Goal: Information Seeking & Learning: Check status

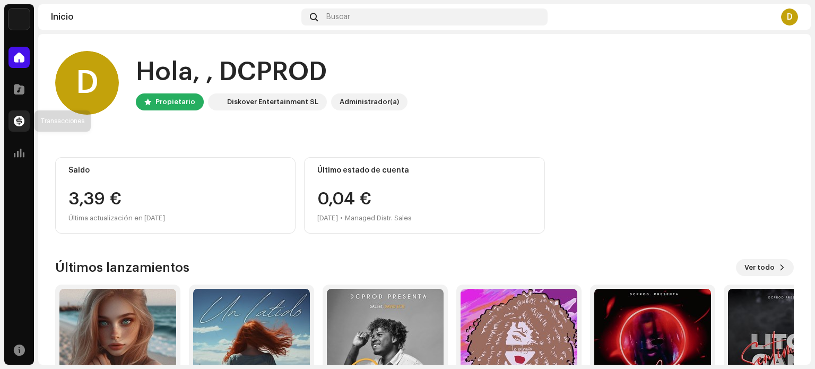
click at [19, 117] on span at bounding box center [19, 121] width 11 height 8
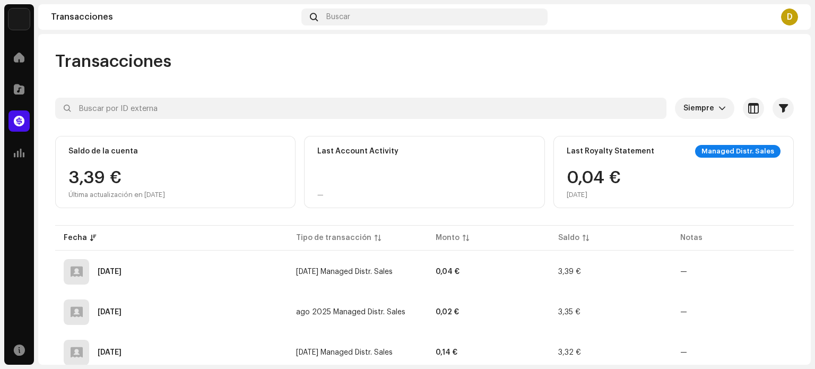
click at [726, 148] on div "Managed Distr. Sales" at bounding box center [737, 151] width 85 height 13
click at [449, 259] on td "0,04 €" at bounding box center [488, 272] width 123 height 38
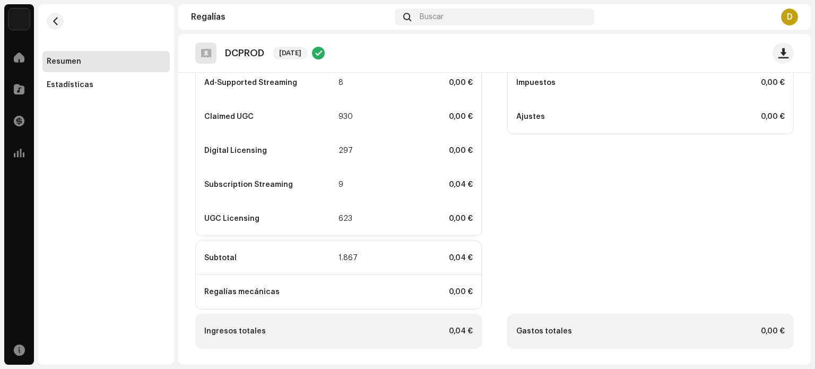
scroll to position [172, 0]
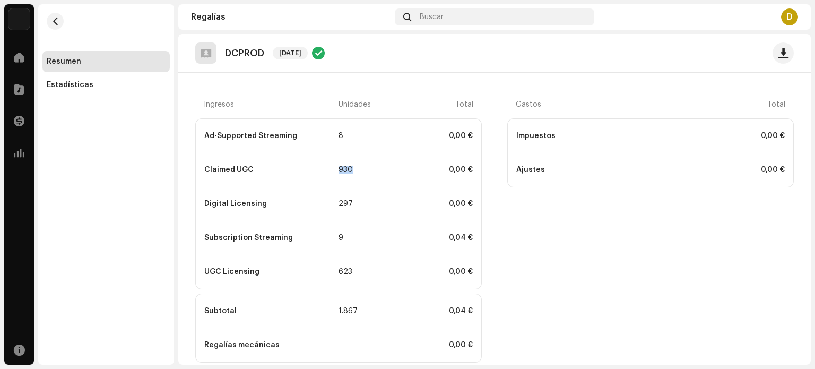
drag, startPoint x: 360, startPoint y: 171, endPoint x: 308, endPoint y: 171, distance: 52.0
click at [308, 171] on div "Claimed UGC 930 0,00 €" at bounding box center [338, 170] width 285 height 34
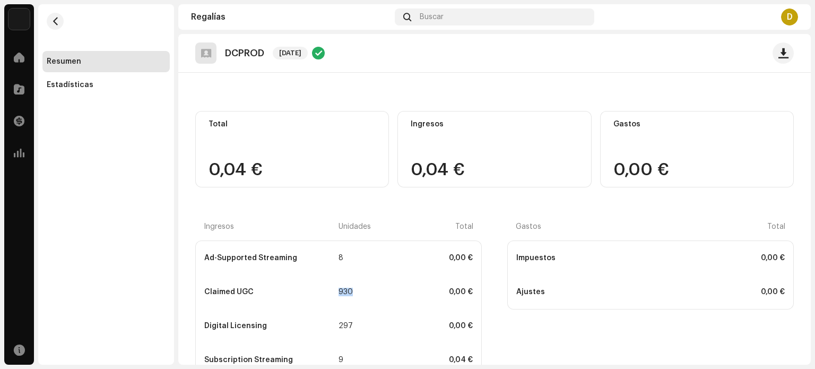
scroll to position [0, 0]
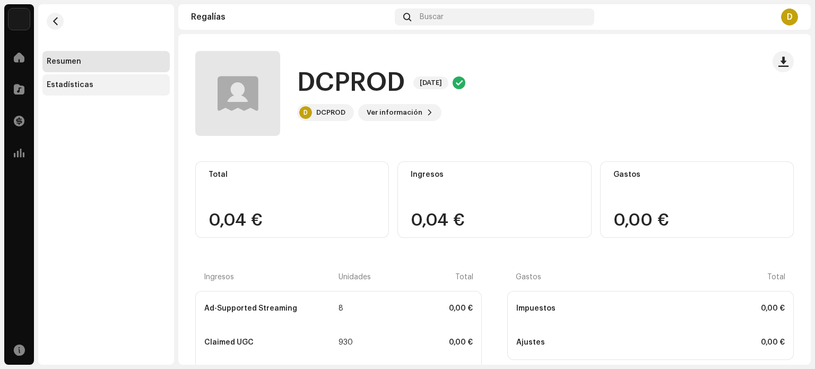
click at [67, 89] on div "Estadísticas" at bounding box center [70, 85] width 47 height 8
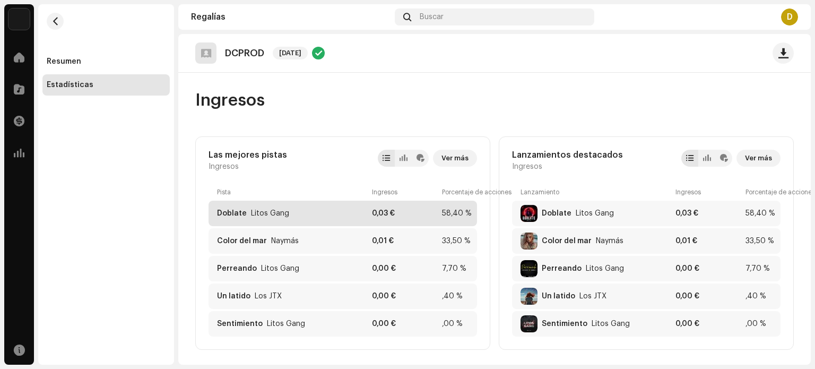
click at [437, 213] on div "Doblate Litos Gang 0,03 € 58,40 %" at bounding box center [343, 213] width 268 height 25
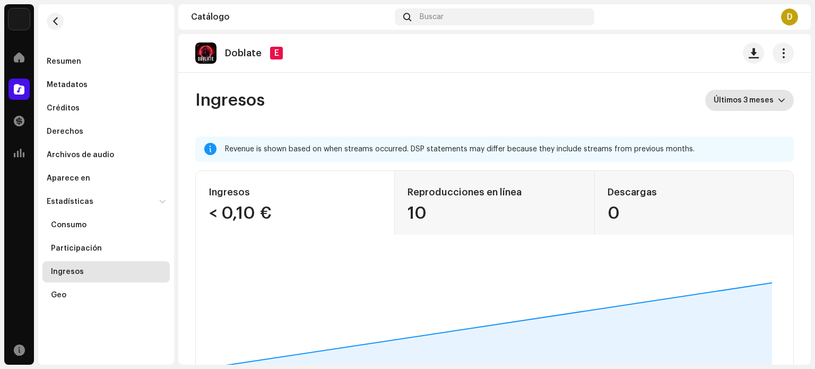
click at [751, 98] on span "Últimos 3 meses" at bounding box center [746, 100] width 64 height 21
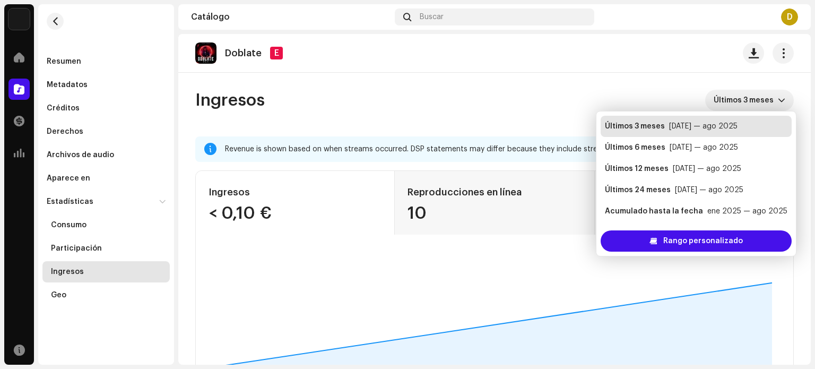
click at [500, 98] on div "Ingresos Últimos 3 meses" at bounding box center [494, 100] width 598 height 21
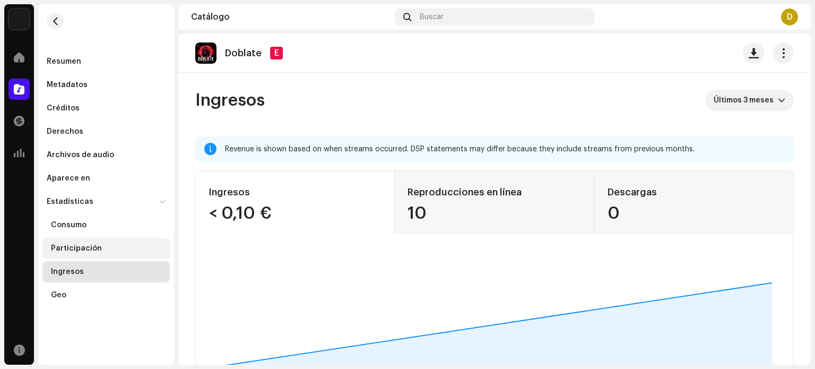
click at [88, 244] on div "Participación" at bounding box center [76, 248] width 51 height 8
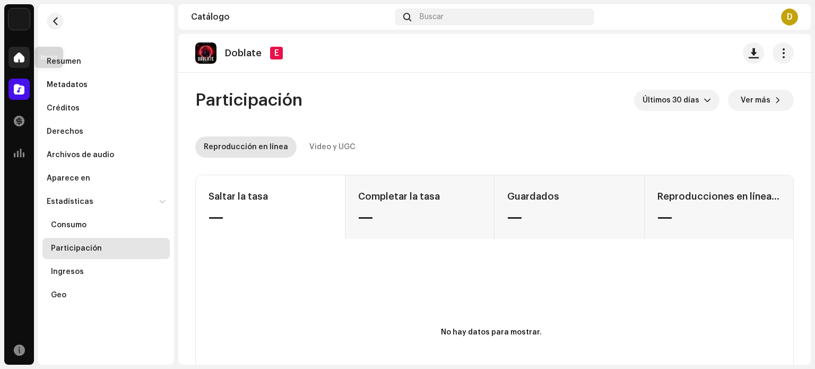
click at [29, 56] on div at bounding box center [18, 57] width 21 height 21
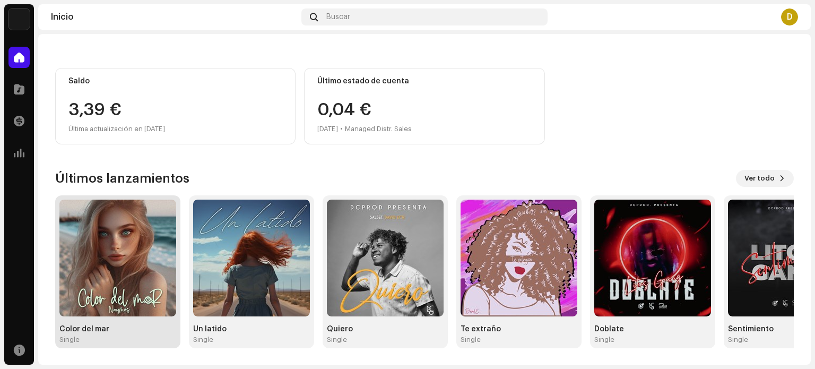
click at [125, 232] on img at bounding box center [117, 257] width 117 height 117
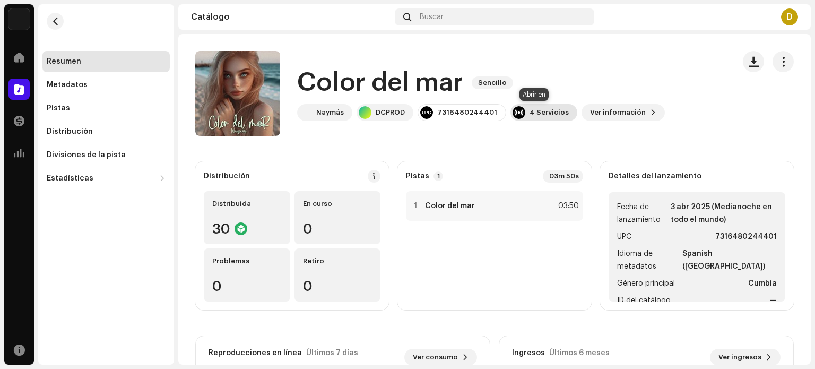
click at [540, 118] on div "4 Servicios" at bounding box center [543, 112] width 67 height 17
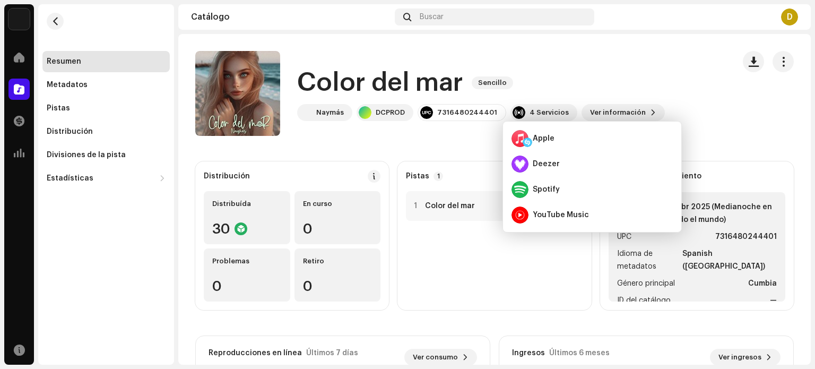
click at [640, 79] on div "Color del mar Sencillo" at bounding box center [481, 83] width 368 height 34
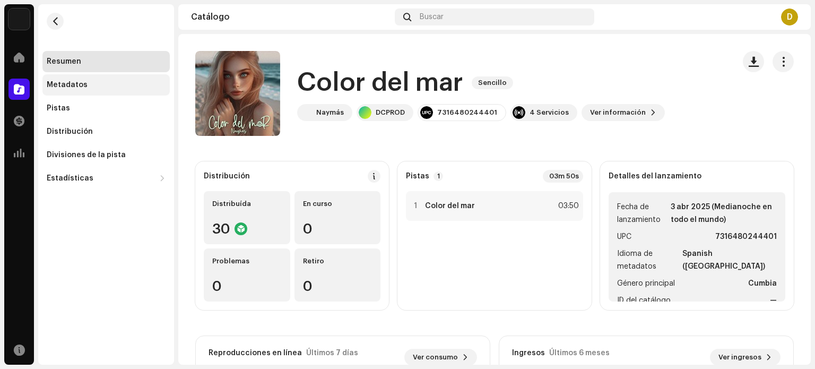
click at [81, 89] on div "Metadatos" at bounding box center [67, 85] width 41 height 8
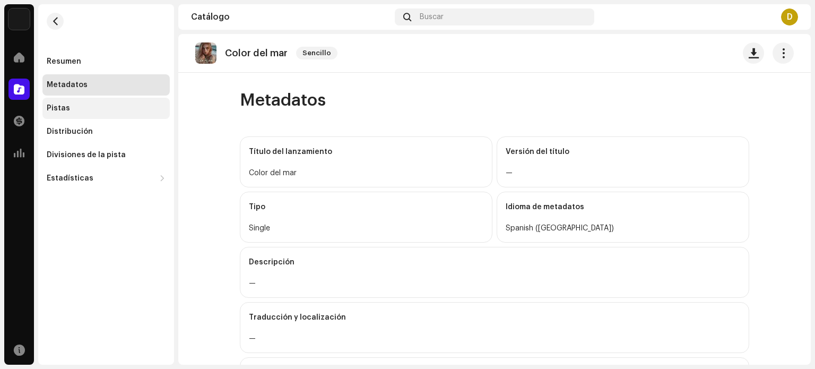
click at [81, 101] on div "Pistas" at bounding box center [105, 108] width 127 height 21
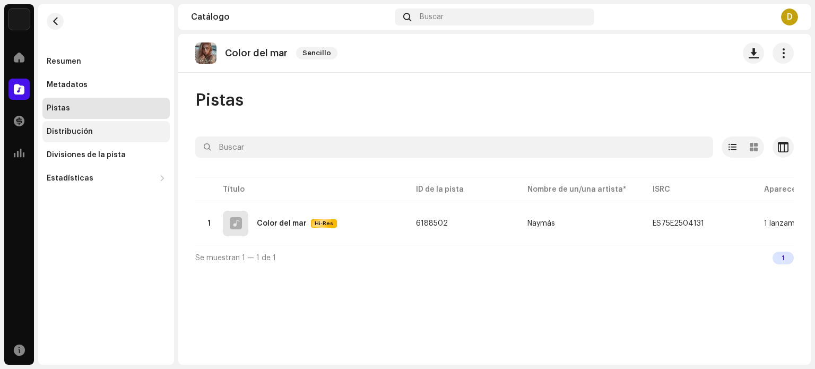
click at [81, 130] on div "Distribución" at bounding box center [70, 131] width 46 height 8
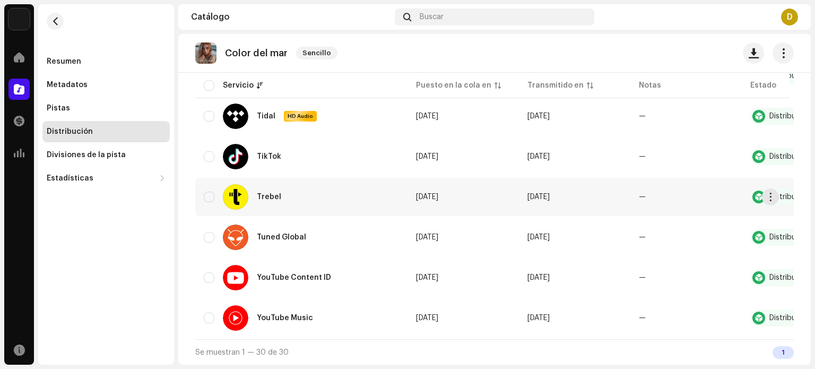
scroll to position [1119, 0]
click at [100, 157] on div "Divisiones de la pista" at bounding box center [86, 155] width 79 height 8
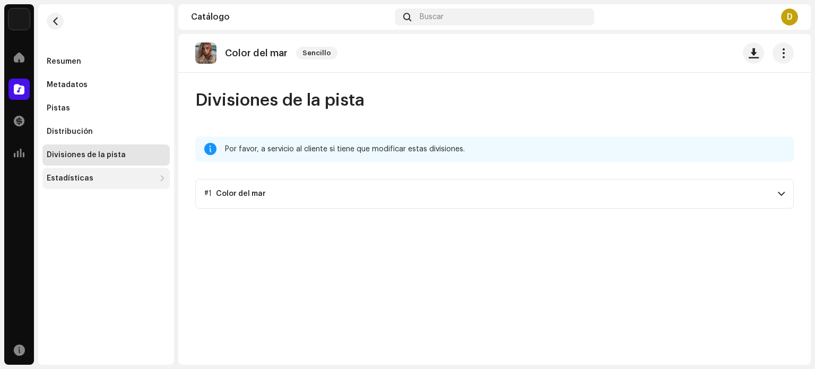
click at [100, 176] on div "Estadísticas" at bounding box center [101, 178] width 108 height 8
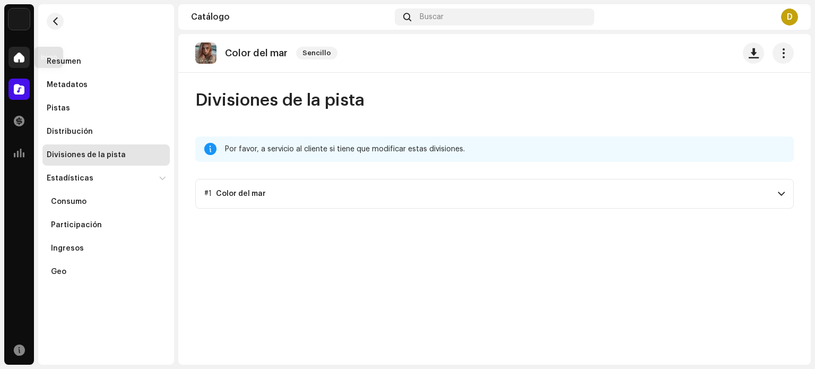
click at [21, 58] on span at bounding box center [19, 57] width 11 height 8
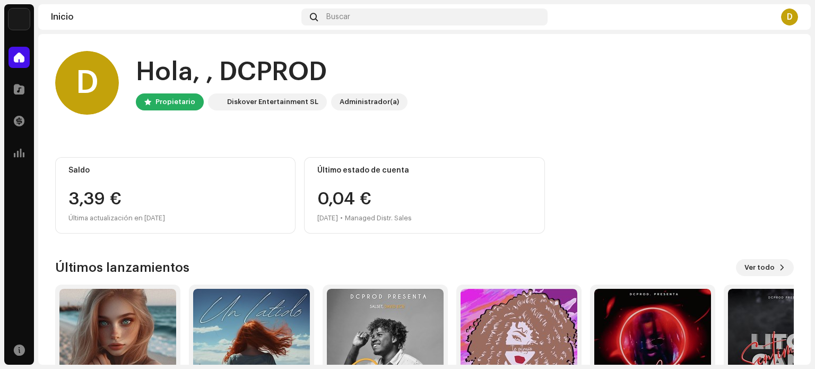
click at [385, 102] on div "Administrador(a)" at bounding box center [369, 101] width 59 height 13
